Goal: Information Seeking & Learning: Learn about a topic

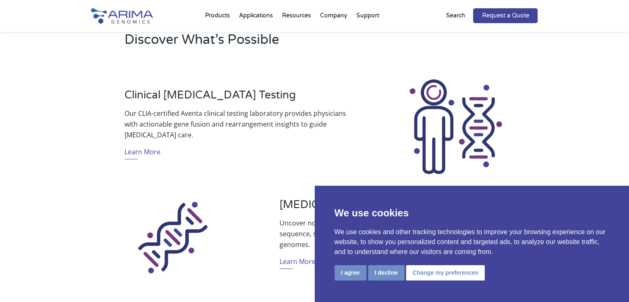
scroll to position [266, 0]
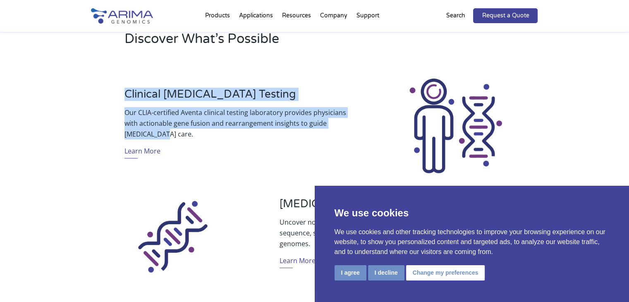
drag, startPoint x: 124, startPoint y: 93, endPoint x: 359, endPoint y: 138, distance: 239.1
click at [359, 138] on div "Clinical [MEDICAL_DATA] Testing Our CLIA-certified Aventa clinical testing labo…" at bounding box center [314, 126] width 446 height 121
copy div "Clinical [MEDICAL_DATA] Testing Our CLIA-certified Aventa clinical testing labo…"
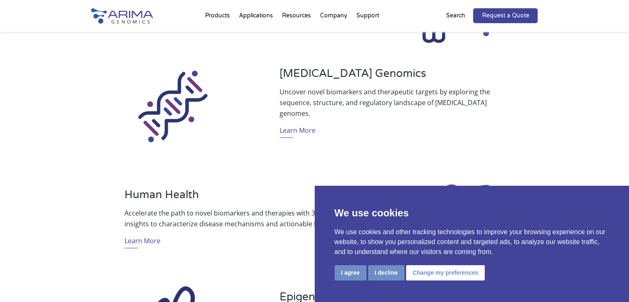
scroll to position [399, 0]
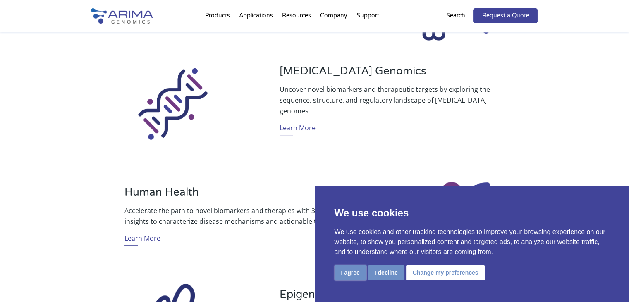
click at [354, 274] on button "I agree" at bounding box center [350, 272] width 32 height 15
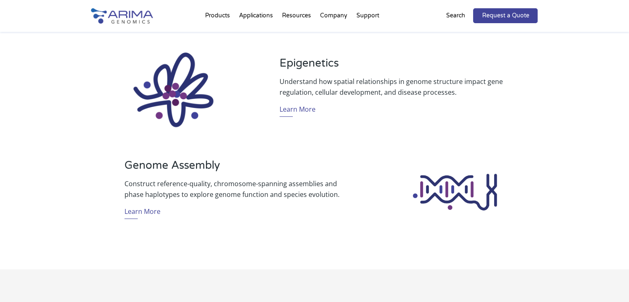
scroll to position [632, 0]
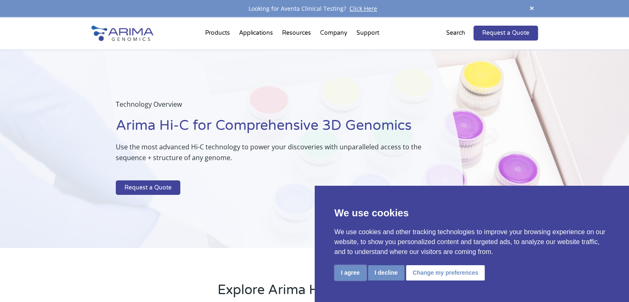
click at [355, 272] on button "I agree" at bounding box center [350, 272] width 32 height 15
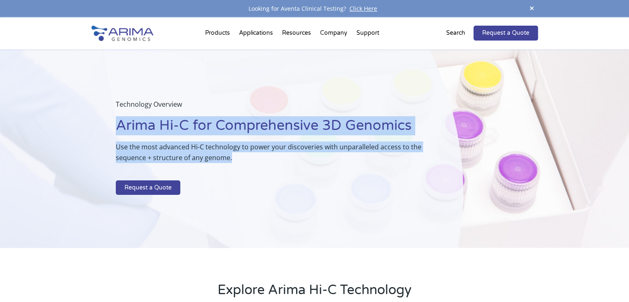
drag, startPoint x: 117, startPoint y: 118, endPoint x: 253, endPoint y: 161, distance: 142.6
click at [253, 161] on div "Technology Overview Arima Hi-C for Comprehensive 3D Genomics Use the most advan…" at bounding box center [269, 149] width 306 height 100
copy div "Arima Hi-C for Comprehensive 3D Genomics Use the most advanced Hi-C technology …"
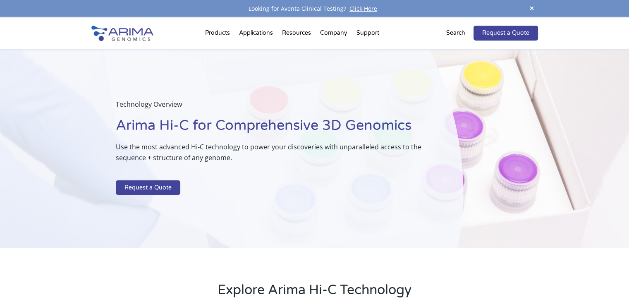
click at [225, 251] on div "Explore Arima Hi-C Technology" at bounding box center [314, 283] width 629 height 70
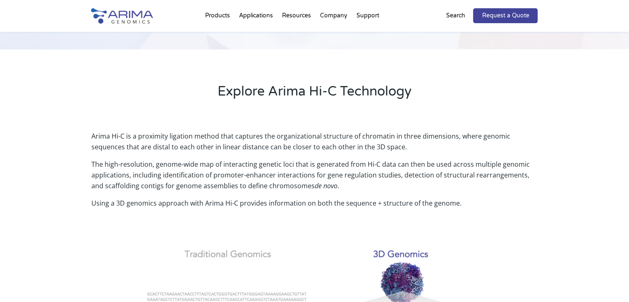
scroll to position [199, 0]
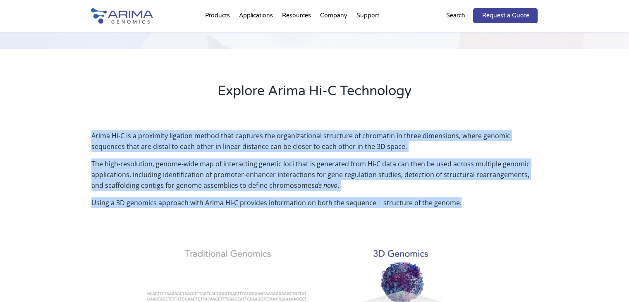
drag, startPoint x: 91, startPoint y: 132, endPoint x: 511, endPoint y: 202, distance: 425.4
click at [511, 202] on div "Arima Hi-C is a proximity ligation method that captures the organizational stru…" at bounding box center [314, 177] width 446 height 95
copy div "Arima Hi-C is a proximity ligation method that captures the organizational stru…"
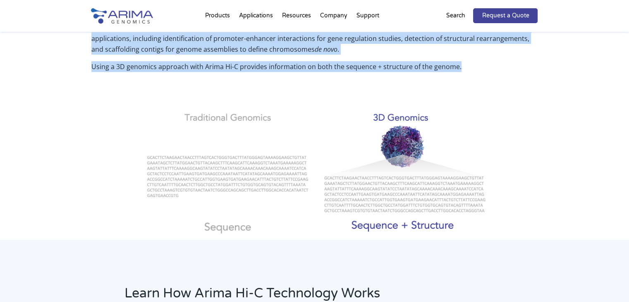
scroll to position [334, 0]
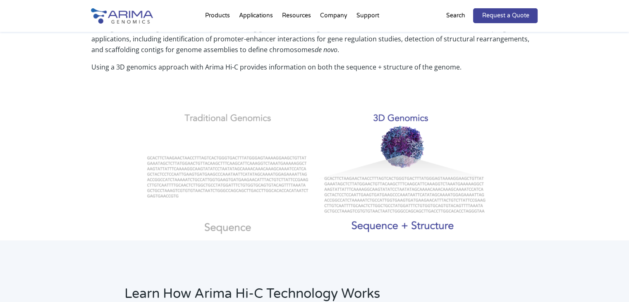
click at [86, 232] on div "Arima Hi-C is a proximity ligation method that captures the organizational stru…" at bounding box center [314, 111] width 629 height 256
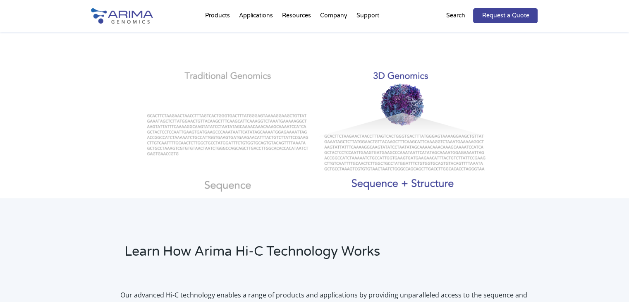
scroll to position [372, 0]
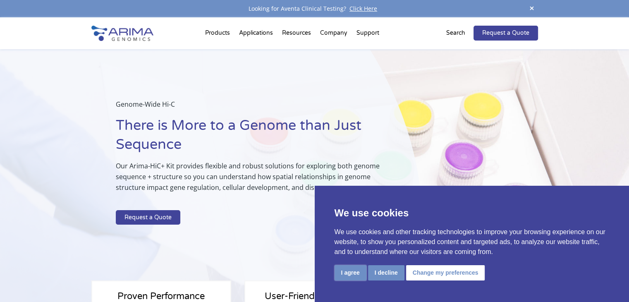
click at [347, 275] on button "I agree" at bounding box center [350, 272] width 32 height 15
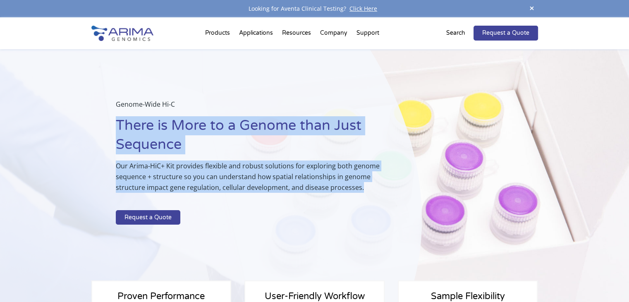
drag, startPoint x: 112, startPoint y: 119, endPoint x: 379, endPoint y: 189, distance: 275.5
click at [379, 189] on div "Genome-Wide Hi-C There is More to a Genome than Just Sequence Our Arima-HiC+ Ki…" at bounding box center [211, 180] width 422 height 262
copy div "There is More to a Genome than Just Sequence Our Arima-HiC+ Kit provides flexib…"
